Goal: Task Accomplishment & Management: Complete application form

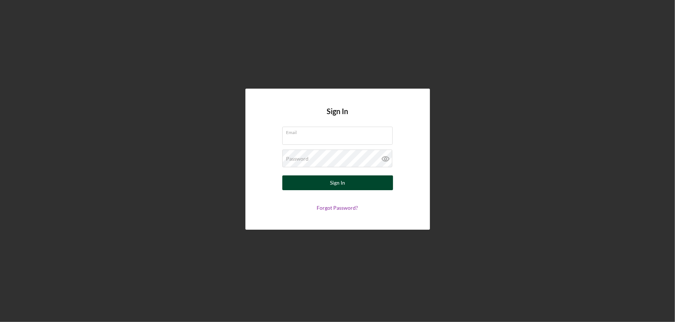
type input "[EMAIL_ADDRESS][DOMAIN_NAME]"
click at [355, 182] on button "Sign In" at bounding box center [337, 182] width 111 height 15
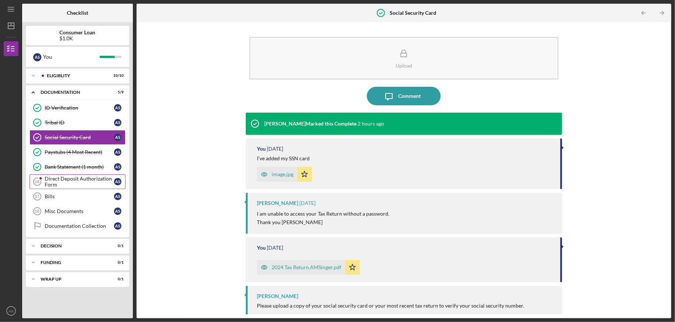
click at [79, 176] on div "Direct Deposit Authorization Form" at bounding box center [79, 182] width 69 height 12
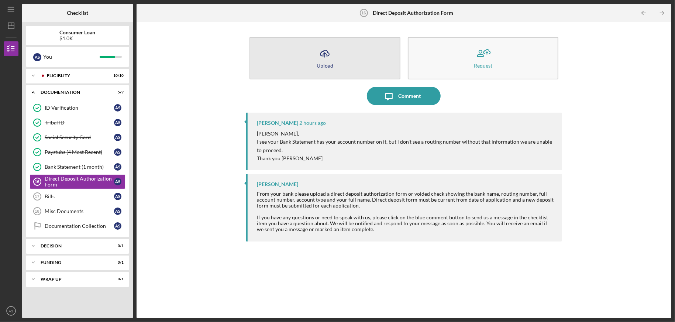
click at [329, 58] on icon "Icon/Upload" at bounding box center [325, 53] width 18 height 18
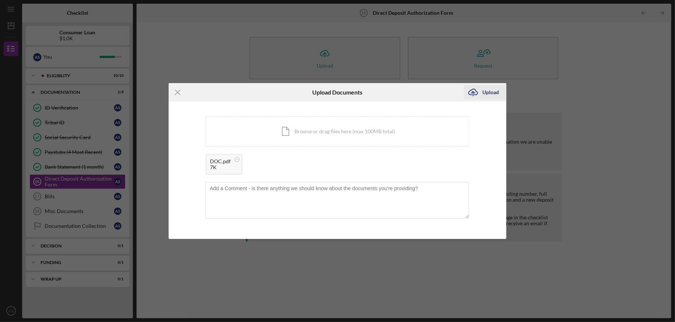
click at [492, 96] on div "Upload" at bounding box center [491, 92] width 17 height 15
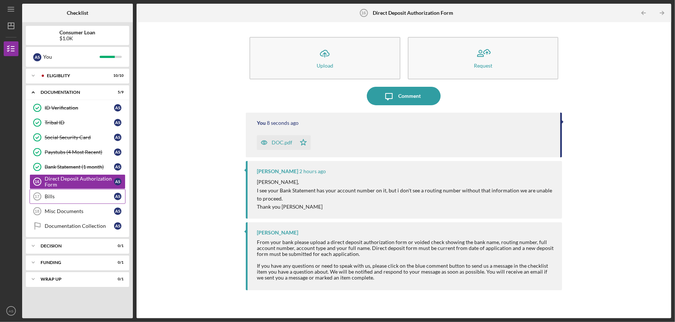
click at [58, 197] on div "Bills" at bounding box center [79, 196] width 69 height 6
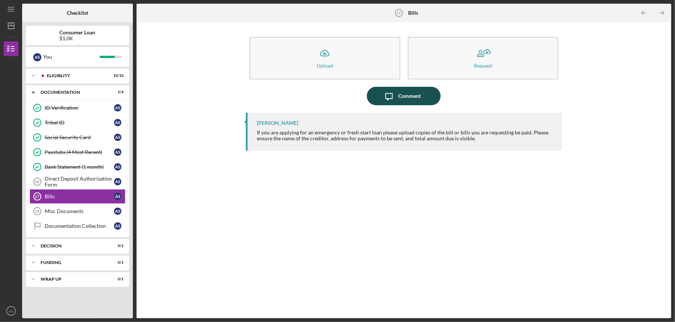
click at [390, 95] on icon "Icon/Message" at bounding box center [389, 96] width 18 height 18
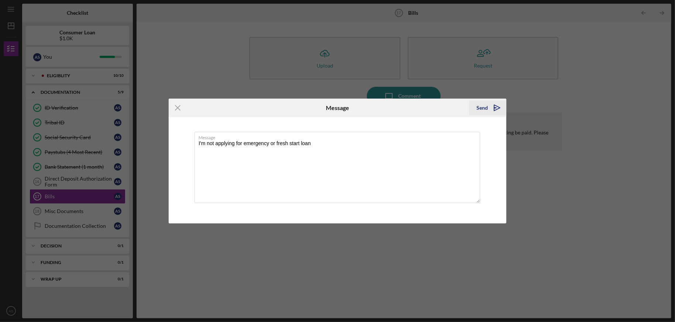
type textarea "I'm not applying for emergency or fresh start loan"
click at [477, 107] on div "Send" at bounding box center [482, 107] width 11 height 15
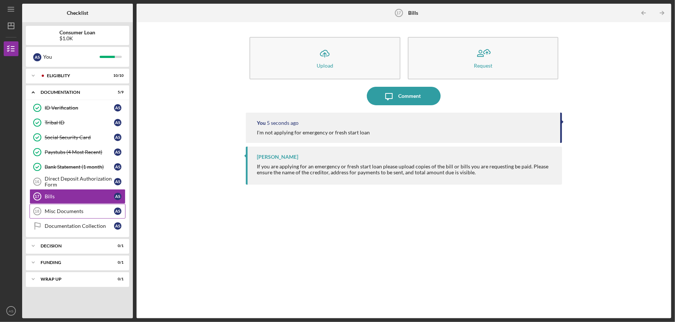
click at [68, 212] on div "Misc Documents" at bounding box center [79, 211] width 69 height 6
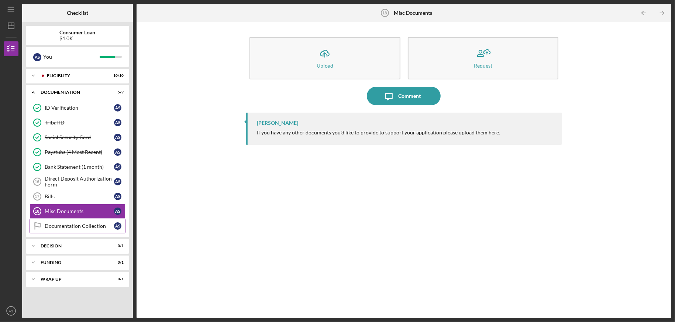
click at [88, 224] on div "Documentation Collection" at bounding box center [79, 226] width 69 height 6
